Goal: Information Seeking & Learning: Learn about a topic

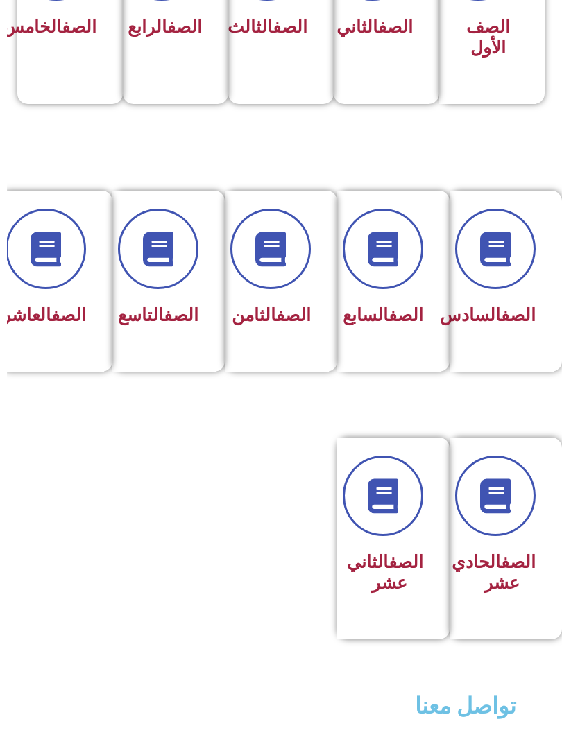
scroll to position [458, -7]
click at [503, 538] on link at bounding box center [495, 509] width 89 height 89
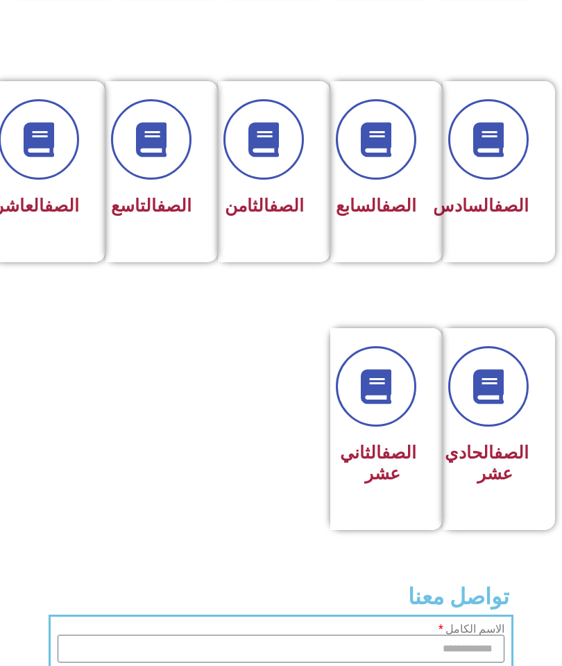
scroll to position [581, 0]
click at [534, 443] on div "الصف الحادي عشر" at bounding box center [494, 429] width 104 height 202
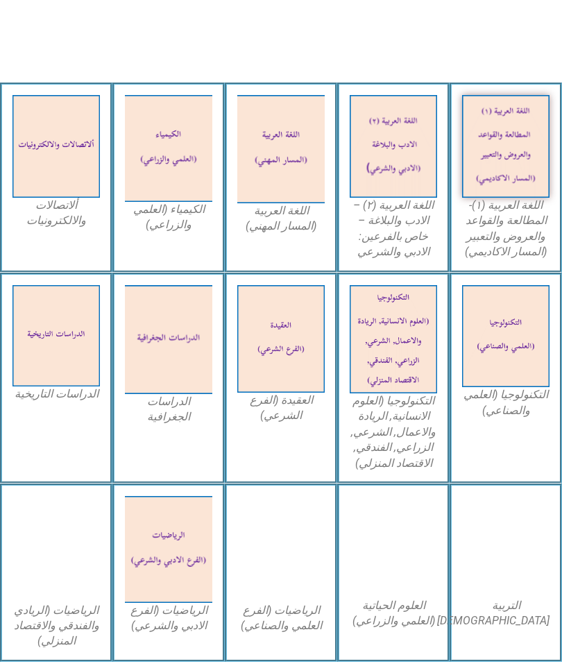
scroll to position [545, 0]
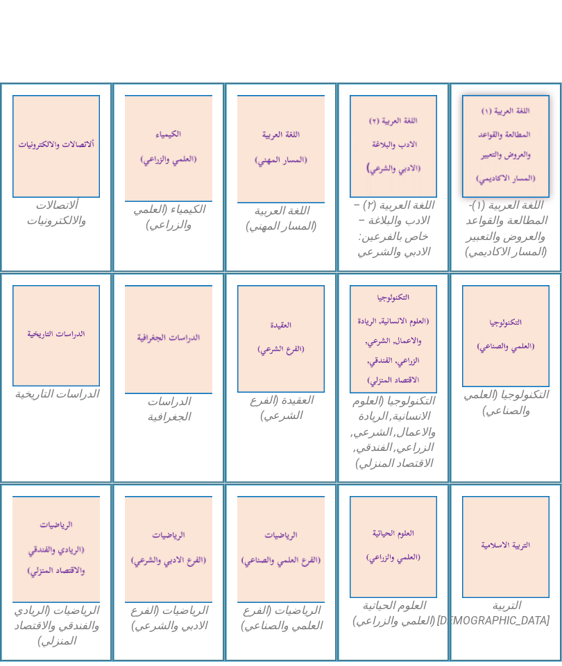
click at [532, 192] on img at bounding box center [505, 146] width 87 height 103
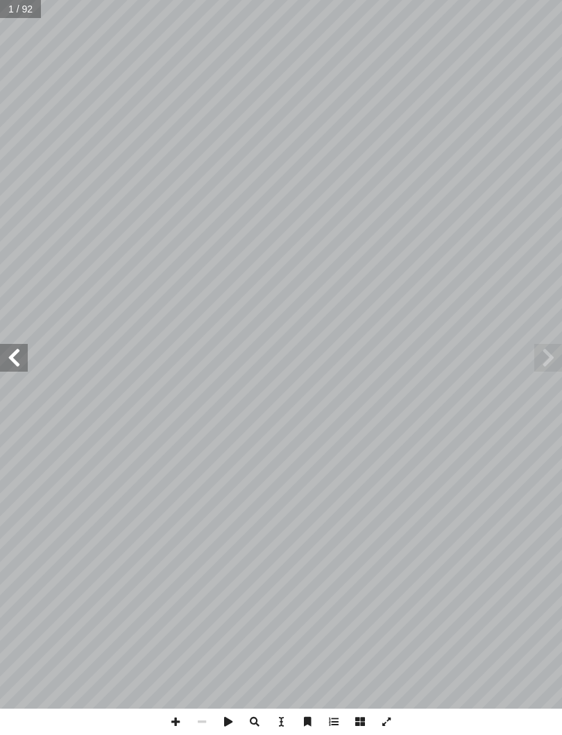
click at [8, 351] on span at bounding box center [14, 358] width 28 height 28
click at [10, 356] on span at bounding box center [14, 358] width 28 height 28
click at [6, 353] on span at bounding box center [14, 358] width 28 height 28
click at [9, 363] on span at bounding box center [14, 358] width 28 height 28
click at [556, 363] on span at bounding box center [548, 358] width 28 height 28
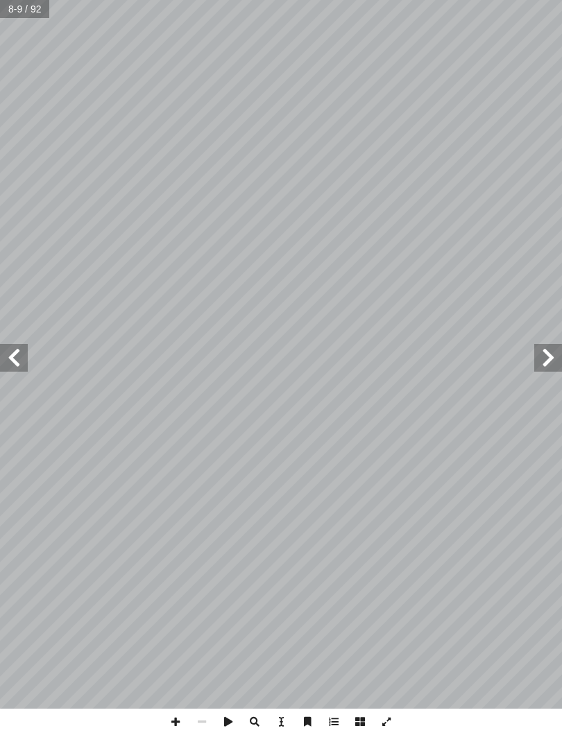
click at [549, 356] on span at bounding box center [548, 358] width 28 height 28
click at [3, 351] on span at bounding box center [14, 358] width 28 height 28
click at [6, 361] on span at bounding box center [14, 358] width 28 height 28
click at [1, 363] on span at bounding box center [14, 358] width 28 height 28
click at [8, 351] on span at bounding box center [14, 358] width 28 height 28
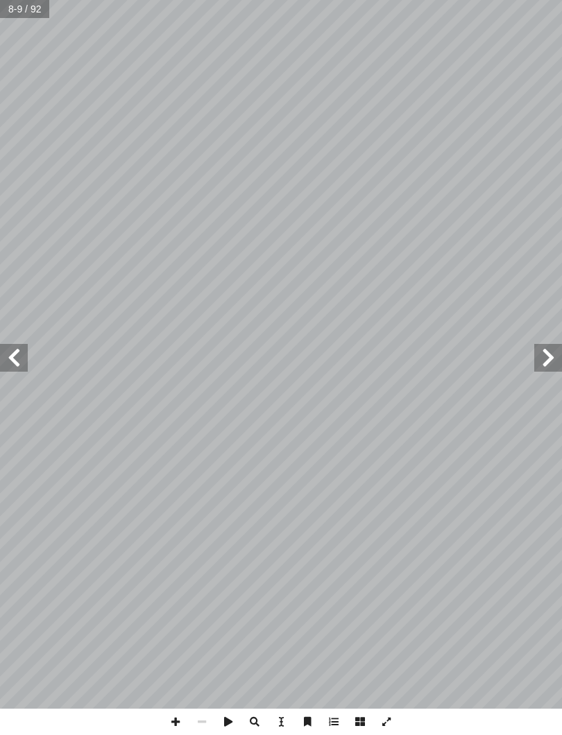
click at [6, 355] on span at bounding box center [14, 358] width 28 height 28
click at [10, 358] on span at bounding box center [14, 358] width 28 height 28
click at [6, 369] on span at bounding box center [14, 358] width 28 height 28
click at [12, 367] on span at bounding box center [14, 358] width 28 height 28
click at [22, 362] on span at bounding box center [14, 358] width 28 height 28
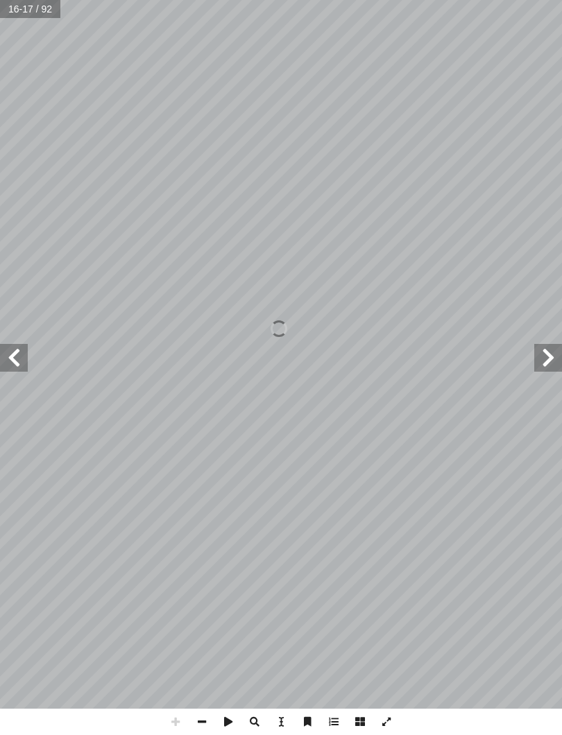
click at [12, 357] on span at bounding box center [14, 358] width 28 height 28
click at [21, 356] on span at bounding box center [14, 358] width 28 height 28
click at [11, 359] on span at bounding box center [14, 358] width 28 height 28
click at [10, 355] on span at bounding box center [14, 358] width 28 height 28
click at [26, 10] on input "text" at bounding box center [31, 9] width 62 height 18
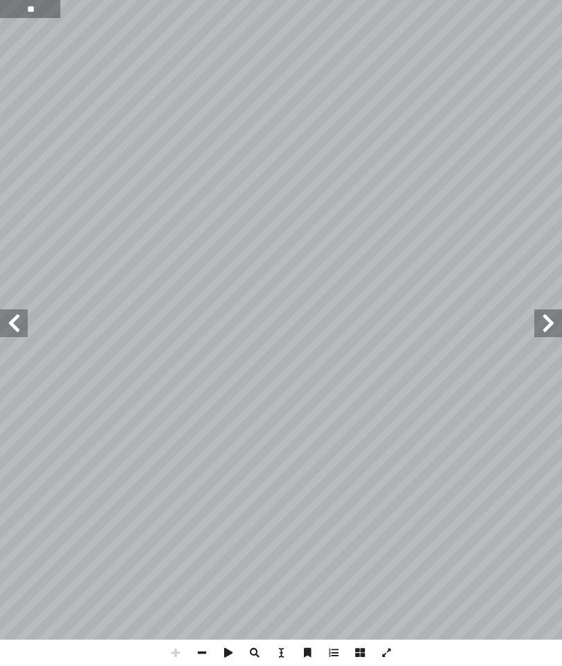
type input "**"
click at [26, 317] on span at bounding box center [14, 323] width 28 height 28
click at [25, 318] on span at bounding box center [14, 323] width 28 height 28
click at [26, 322] on span at bounding box center [14, 323] width 28 height 28
click at [551, 325] on span at bounding box center [548, 323] width 28 height 28
